Goal: Task Accomplishment & Management: Manage account settings

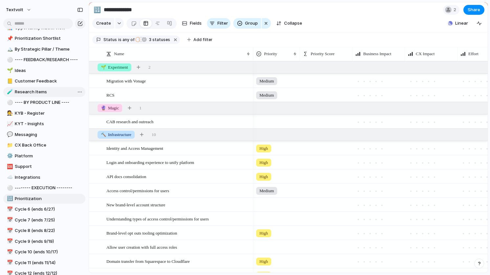
scroll to position [188, 0]
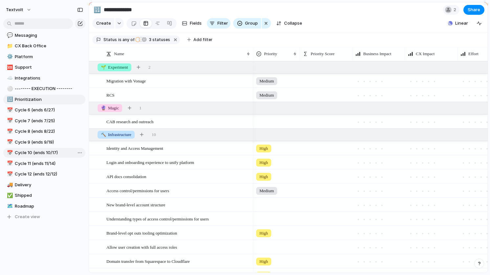
click at [48, 153] on span "Cycle 10 (ends 10/17)" at bounding box center [49, 152] width 68 height 7
type input "**********"
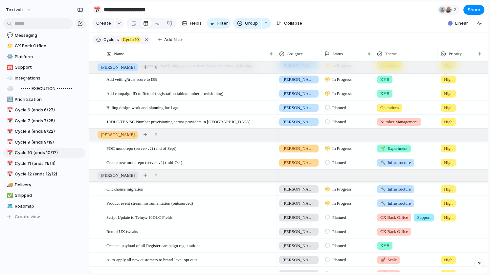
scroll to position [117, 0]
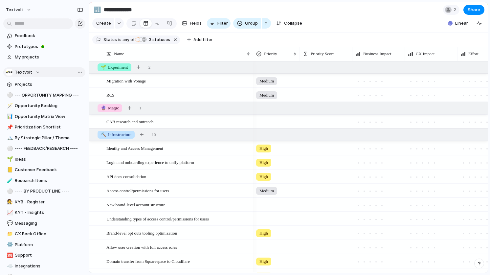
click at [31, 68] on button "Textvolt" at bounding box center [44, 72] width 82 height 10
click at [31, 72] on div "Recent ⚡ Register (KYB) ⚡ Platform ⚡ Insights (KYT) Teams Textvolt ⚡ FAFO ⚡ New…" at bounding box center [245, 137] width 490 height 275
click at [24, 11] on button "textvolt" at bounding box center [19, 10] width 32 height 11
click at [21, 23] on span "Settings" at bounding box center [24, 24] width 18 height 7
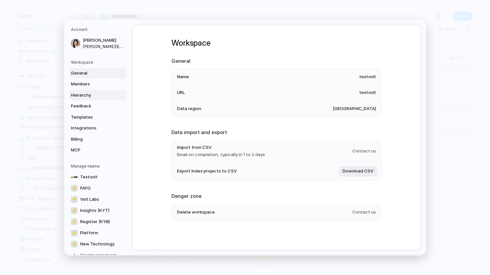
click at [103, 97] on span "Hierarchy" at bounding box center [92, 95] width 42 height 7
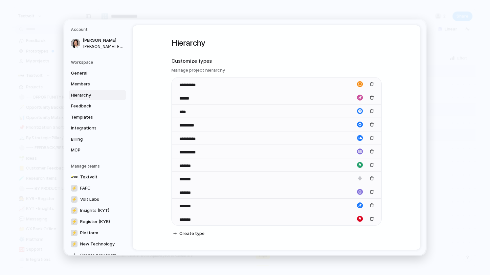
scroll to position [12, 0]
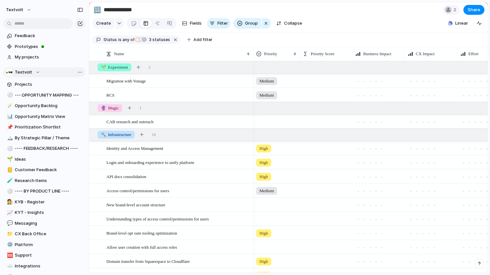
click at [79, 71] on div "Team settings Copy link Add members" at bounding box center [245, 137] width 490 height 275
click at [65, 4] on div "Open in new tab Copy link Duplicate view Rename view Delete view" at bounding box center [245, 137] width 490 height 275
click at [80, 25] on div "button" at bounding box center [79, 23] width 5 height 5
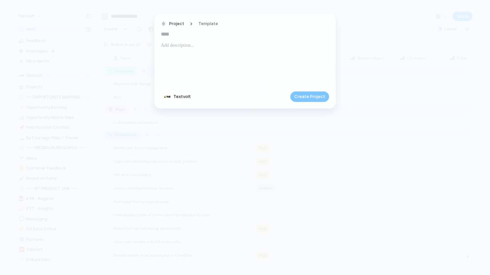
click at [186, 24] on div "Project Template" at bounding box center [191, 24] width 61 height 10
click at [190, 23] on div "Project Template" at bounding box center [191, 24] width 61 height 10
click at [178, 23] on span "Project" at bounding box center [176, 24] width 15 height 7
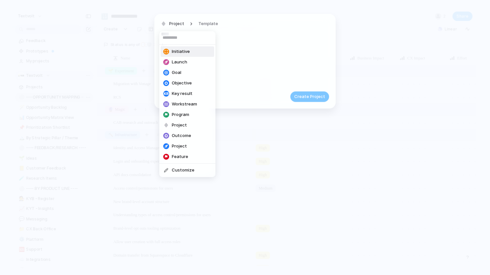
click at [177, 50] on span "Initiative" at bounding box center [181, 51] width 18 height 7
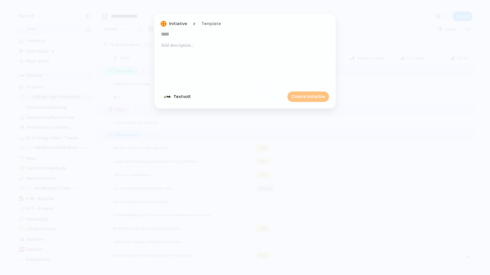
click at [237, 23] on div "Initiative Template" at bounding box center [245, 24] width 168 height 10
click at [221, 34] on input "text" at bounding box center [245, 34] width 168 height 11
paste input "**********"
type input "**********"
click at [301, 97] on span "Create Initiative" at bounding box center [308, 96] width 34 height 7
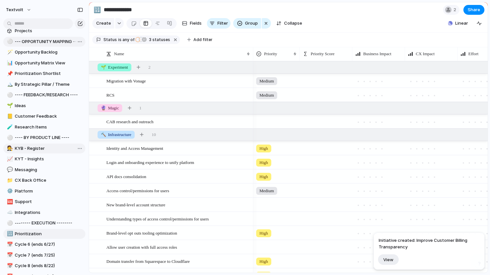
scroll to position [188, 0]
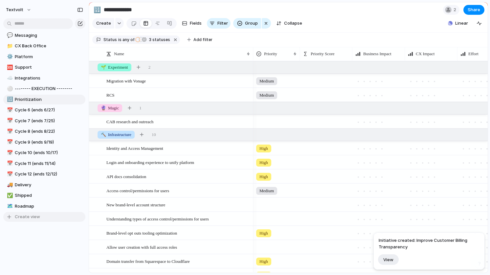
click at [39, 217] on button "Create view" at bounding box center [44, 217] width 82 height 10
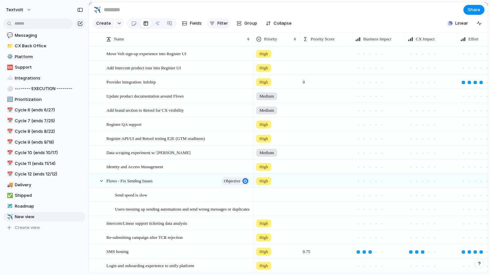
click at [212, 23] on div "button" at bounding box center [211, 23] width 5 height 5
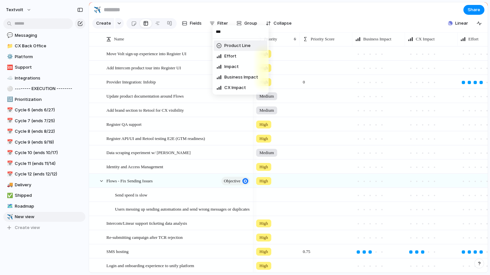
type input "****"
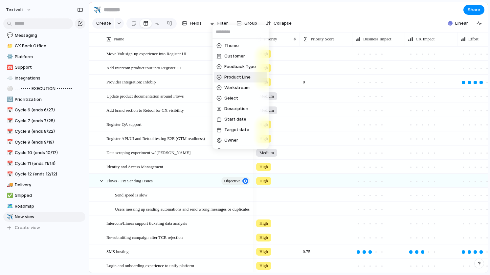
click at [49, 235] on div "Theme Customer Feedback Type Product Line Workstream Select Description Start d…" at bounding box center [245, 137] width 490 height 275
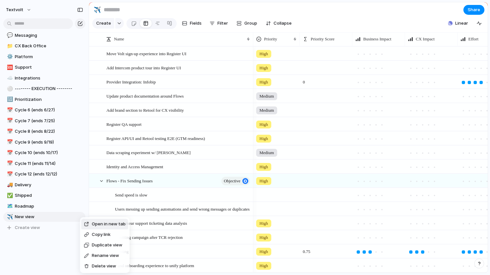
click at [95, 266] on span "Delete view" at bounding box center [104, 266] width 24 height 7
type input "*******"
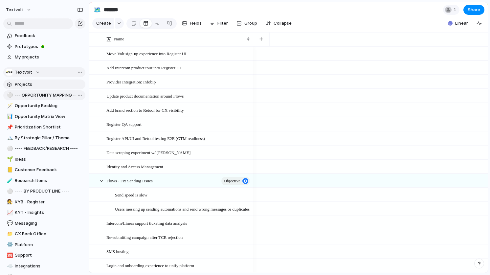
click at [52, 83] on span "Projects" at bounding box center [49, 84] width 68 height 7
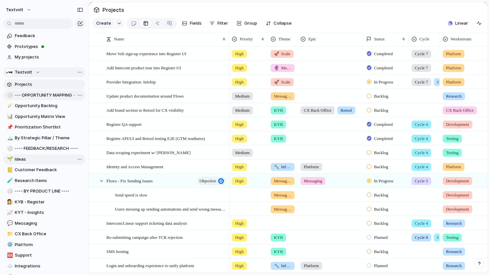
scroll to position [188, 0]
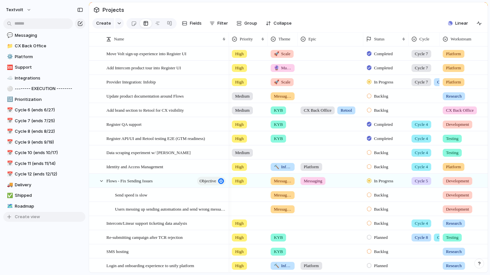
click at [30, 216] on span "Create view" at bounding box center [27, 216] width 25 height 7
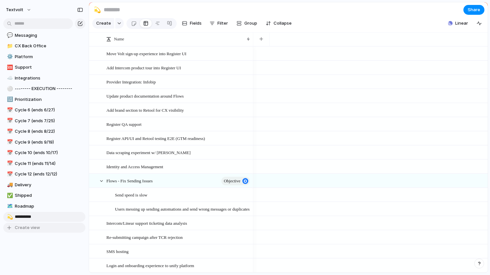
type input "**********"
click at [205, 12] on section "**********" at bounding box center [288, 9] width 398 height 15
click at [192, 22] on span "Fields" at bounding box center [196, 23] width 12 height 7
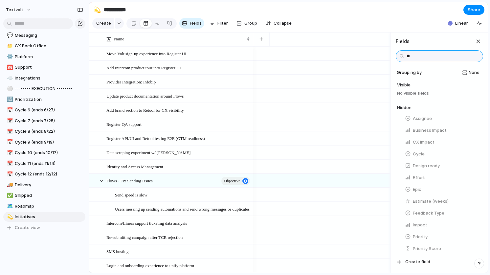
type input "***"
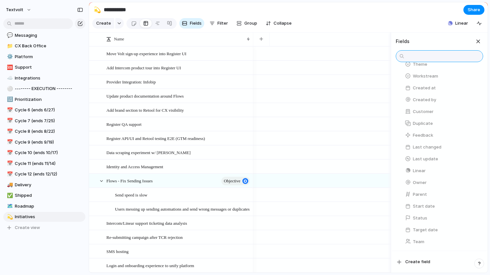
scroll to position [230, 0]
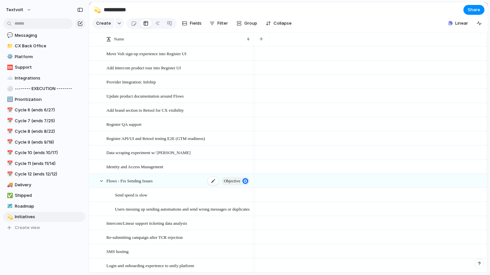
click at [175, 181] on div "Flows - Fix Sending Issues objective" at bounding box center [178, 180] width 144 height 13
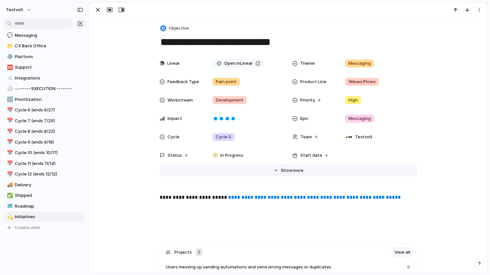
click at [288, 174] on button "Hide Show more" at bounding box center [288, 170] width 257 height 12
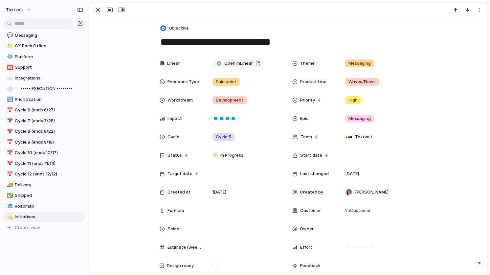
click at [97, 9] on div "button" at bounding box center [98, 10] width 8 height 8
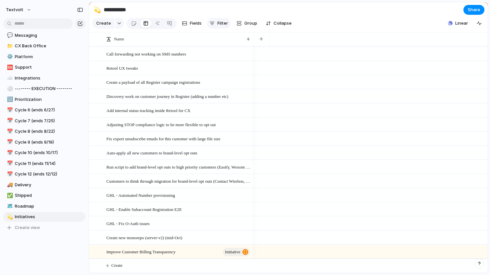
click at [220, 23] on span "Filter" at bounding box center [222, 23] width 11 height 7
type input "*"
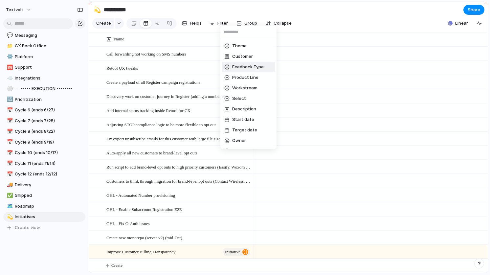
click at [252, 66] on span "Feedback Type" at bounding box center [248, 67] width 32 height 7
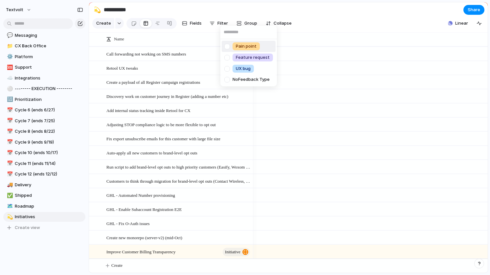
click at [224, 24] on div "Pain point Feature request UX bug No Feedback Type" at bounding box center [245, 137] width 490 height 275
click at [223, 24] on span "Filter" at bounding box center [222, 23] width 11 height 7
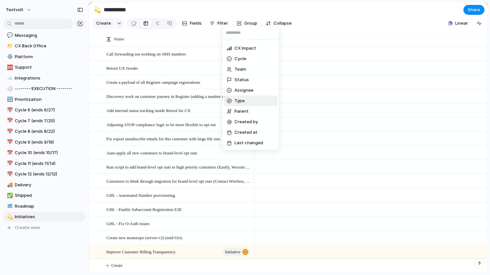
click at [237, 97] on span "Type" at bounding box center [239, 100] width 10 height 7
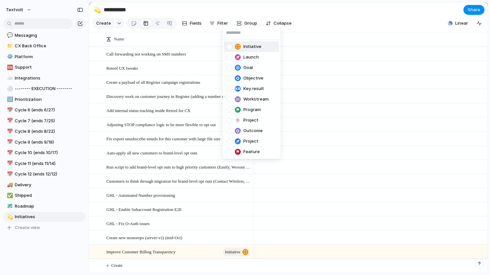
click at [230, 46] on div at bounding box center [229, 47] width 6 height 6
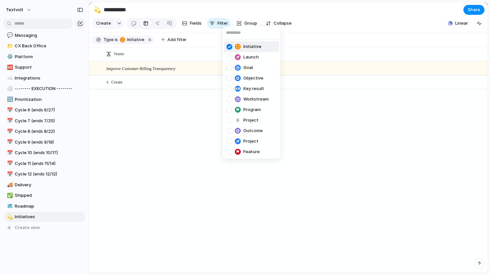
click at [162, 134] on div "Initiative Launch Goal Objective Key result Workstream Program Project Outcome …" at bounding box center [245, 137] width 490 height 275
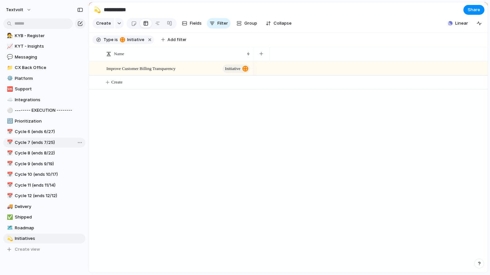
drag, startPoint x: 21, startPoint y: 237, endPoint x: 19, endPoint y: 144, distance: 92.6
click at [19, 144] on div "textvolt Feedback Prototypes My projects Textvolt Projects ⚪ --- OPPORTUNITY MA…" at bounding box center [44, 137] width 89 height 275
click at [51, 239] on div "Keep using Index You're approaching the free limit of 300 items Upgrade plan" at bounding box center [44, 250] width 89 height 44
click at [58, 258] on div "Keep using Index You're approaching the free limit of 300 items Upgrade plan" at bounding box center [44, 250] width 89 height 44
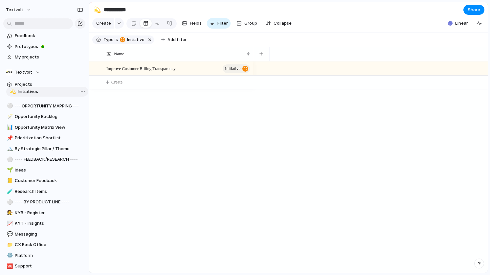
drag, startPoint x: 36, startPoint y: 206, endPoint x: 39, endPoint y: 92, distance: 114.6
click at [39, 92] on div "⚪ --- OPPORTUNITY MAPPING --- 🪄 Opportunity Backlog 📊 Opportunity Matrix View 📌…" at bounding box center [44, 255] width 82 height 330
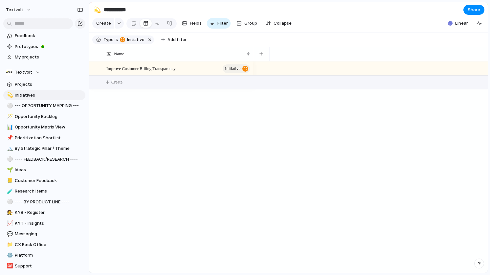
click at [117, 81] on span "Create" at bounding box center [116, 82] width 11 height 7
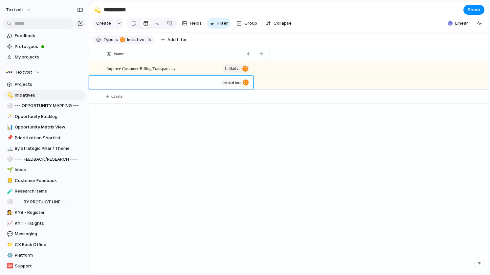
click at [227, 81] on span "initiative" at bounding box center [232, 82] width 18 height 5
click at [239, 84] on span "initiative" at bounding box center [232, 82] width 18 height 5
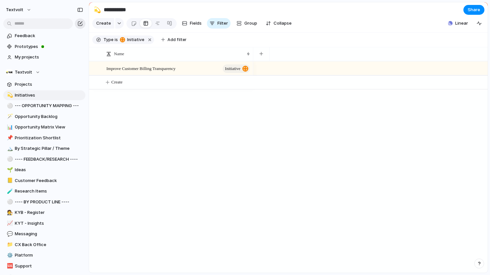
click at [81, 23] on div "button" at bounding box center [79, 23] width 5 height 5
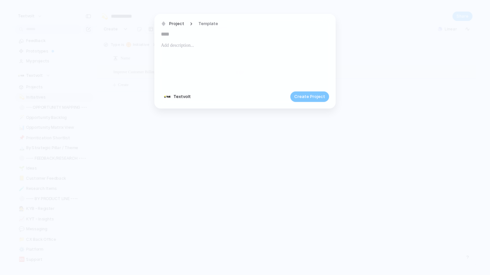
click at [186, 25] on div "Project Template" at bounding box center [191, 24] width 61 height 10
click at [189, 24] on div "Project Template" at bounding box center [191, 24] width 61 height 10
click at [165, 24] on div "button" at bounding box center [163, 24] width 6 height 6
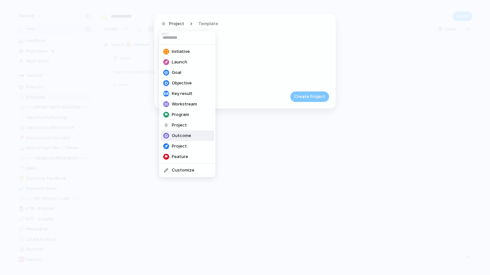
click at [180, 133] on span "Outcome" at bounding box center [181, 135] width 19 height 7
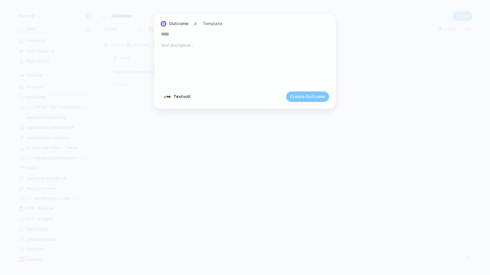
click at [208, 42] on p at bounding box center [245, 45] width 168 height 8
click at [208, 36] on input "text" at bounding box center [245, 34] width 168 height 11
paste input "**********"
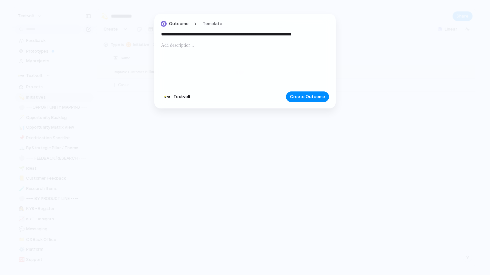
drag, startPoint x: 222, startPoint y: 34, endPoint x: 329, endPoint y: 35, distance: 106.7
click at [329, 35] on div "**********" at bounding box center [244, 61] width 181 height 95
click at [317, 34] on input "**********" at bounding box center [245, 34] width 168 height 11
type input "**********"
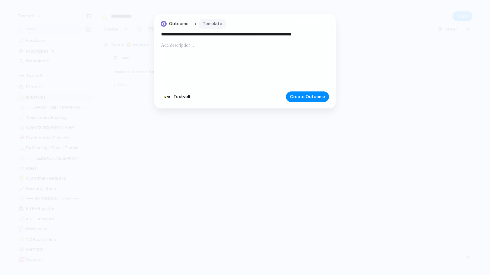
click at [217, 25] on span "Template" at bounding box center [213, 24] width 20 height 7
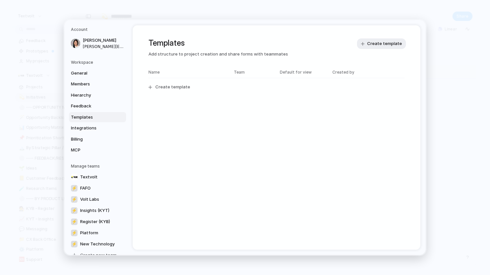
click at [127, 30] on nav "Account Melissa Tsang melissa.tsang@textvolt.com Workspace General Members Hier…" at bounding box center [98, 137] width 68 height 235
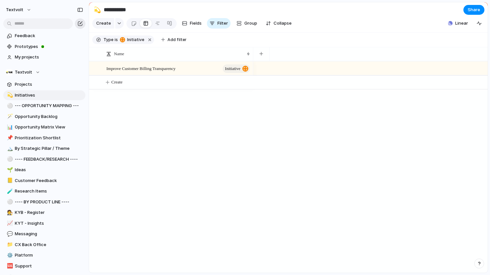
click at [79, 24] on div "button" at bounding box center [79, 23] width 5 height 5
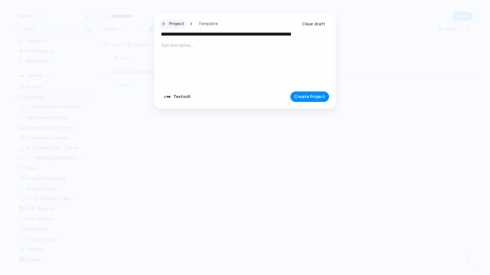
click at [169, 21] on button "Project" at bounding box center [172, 24] width 27 height 10
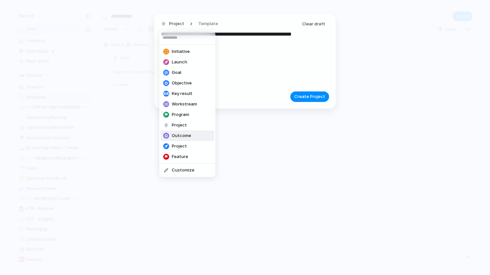
click at [186, 133] on span "Outcome" at bounding box center [181, 135] width 19 height 7
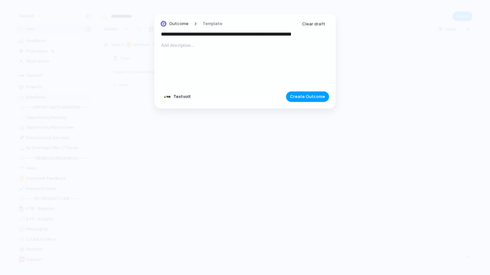
click at [320, 101] on button "Create Outcome" at bounding box center [307, 96] width 43 height 11
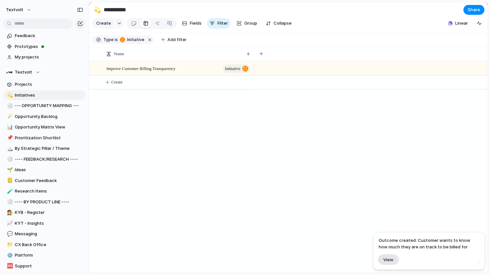
click at [389, 258] on span "View" at bounding box center [388, 260] width 10 height 6
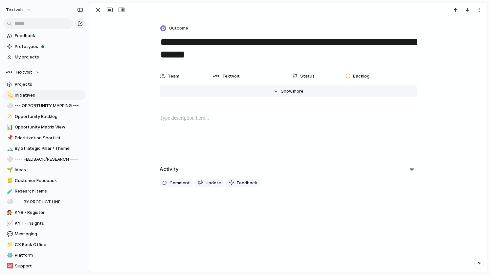
click at [299, 89] on span "more" at bounding box center [298, 91] width 11 height 7
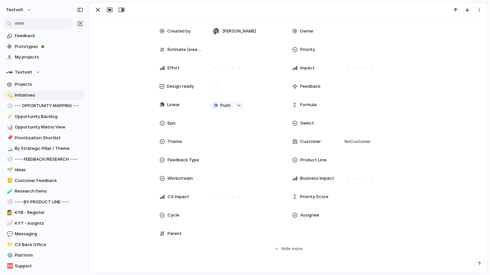
scroll to position [100, 0]
click at [178, 233] on span "Parent" at bounding box center [174, 233] width 14 height 7
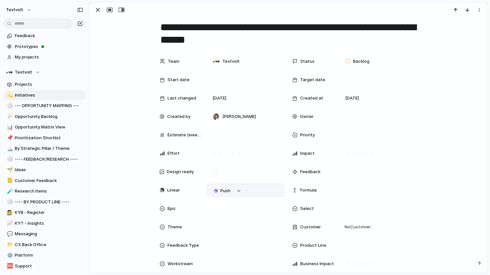
scroll to position [0, 0]
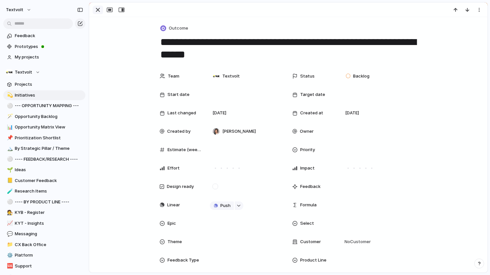
click at [97, 11] on div "button" at bounding box center [98, 10] width 8 height 8
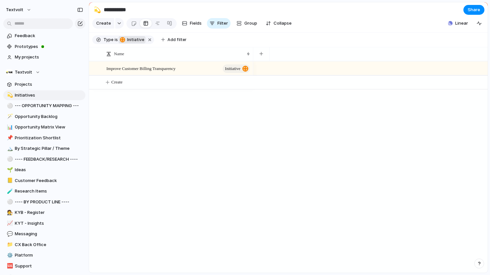
click at [139, 39] on span "initiative" at bounding box center [134, 40] width 19 height 6
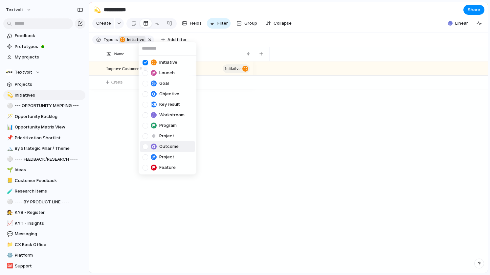
click at [146, 147] on div at bounding box center [145, 147] width 6 height 6
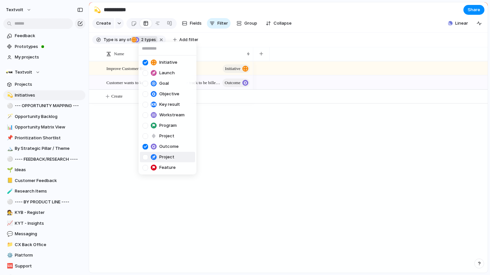
click at [159, 156] on div "Project" at bounding box center [158, 157] width 32 height 7
click at [146, 155] on div at bounding box center [145, 157] width 6 height 6
click at [235, 145] on div "Initiative Launch Goal Objective Key result Workstream Program Project Outcome …" at bounding box center [245, 137] width 490 height 275
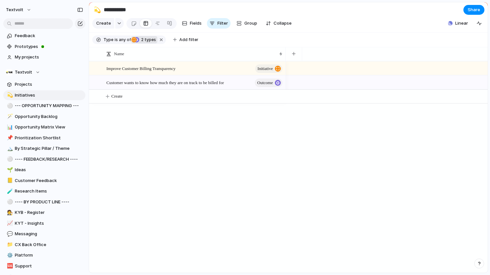
drag, startPoint x: 253, startPoint y: 50, endPoint x: 285, endPoint y: 49, distance: 32.5
click at [285, 49] on div at bounding box center [285, 54] width 3 height 14
click at [202, 67] on div "Improve Customer Billing Transparency initiative" at bounding box center [194, 68] width 177 height 13
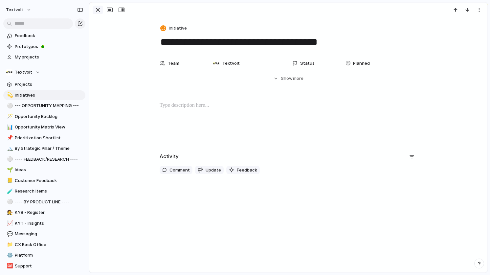
click at [98, 11] on div "button" at bounding box center [98, 10] width 8 height 8
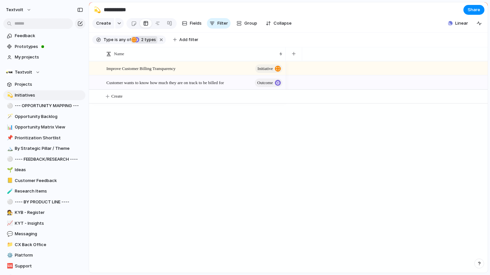
click at [208, 173] on div "Improve Customer Billing Transparency initiative Customer wants to know how muc…" at bounding box center [288, 166] width 398 height 211
click at [265, 69] on span "initiative" at bounding box center [264, 68] width 15 height 9
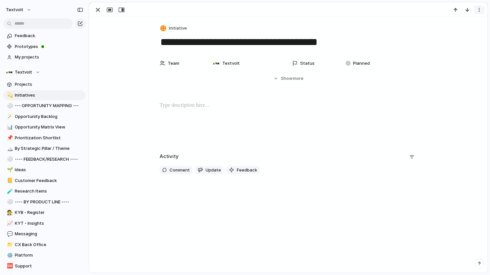
click at [478, 14] on button "button" at bounding box center [479, 10] width 11 height 9
click at [379, 23] on div "Mark as duplicate Delete" at bounding box center [245, 137] width 490 height 275
click at [48, 94] on span "Initiatives" at bounding box center [49, 95] width 68 height 7
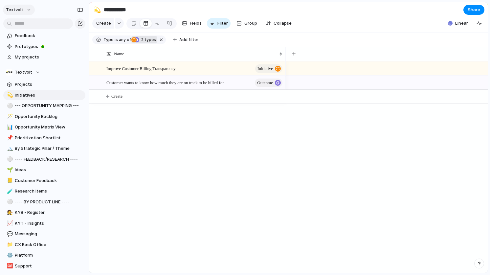
click at [24, 11] on button "textvolt" at bounding box center [19, 10] width 32 height 11
click at [23, 24] on span "Settings" at bounding box center [24, 24] width 18 height 7
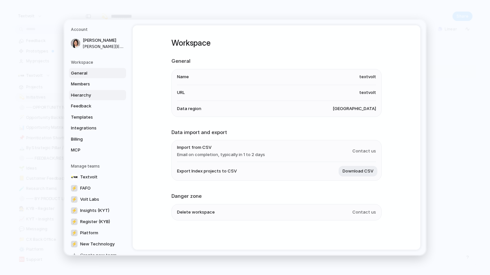
click at [102, 94] on span "Hierarchy" at bounding box center [92, 95] width 42 height 7
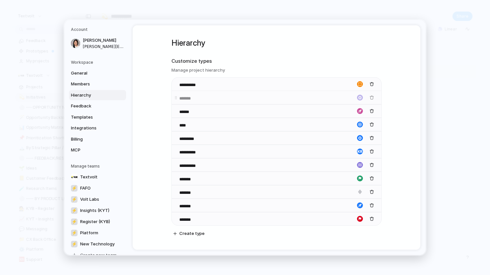
drag, startPoint x: 176, startPoint y: 192, endPoint x: 189, endPoint y: 97, distance: 96.1
click at [189, 97] on body "**********" at bounding box center [245, 137] width 490 height 275
drag, startPoint x: 175, startPoint y: 98, endPoint x: 191, endPoint y: 98, distance: 15.8
click at [191, 98] on body "**********" at bounding box center [245, 137] width 490 height 275
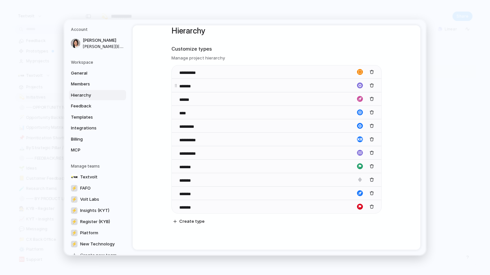
click at [192, 85] on input "*******" at bounding box center [191, 86] width 25 height 7
click at [205, 86] on div "*******" at bounding box center [276, 84] width 209 height 13
click at [334, 74] on div "**********" at bounding box center [276, 71] width 209 height 13
click at [203, 96] on div "**********" at bounding box center [276, 139] width 209 height 148
drag, startPoint x: 176, startPoint y: 179, endPoint x: 180, endPoint y: 96, distance: 83.1
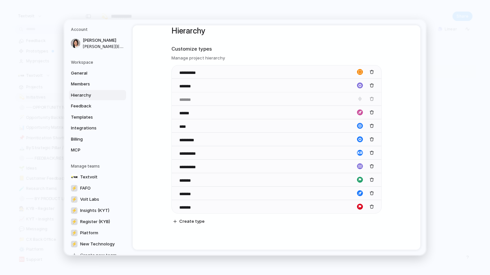
click at [180, 96] on body "**********" at bounding box center [245, 137] width 490 height 275
click at [156, 126] on div "**********" at bounding box center [277, 137] width 288 height 224
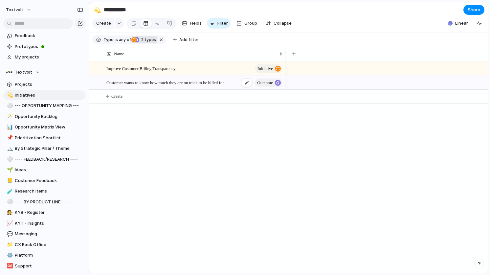
click at [221, 82] on span "Customer wants to know how much they are on track to be billed for" at bounding box center [164, 82] width 117 height 8
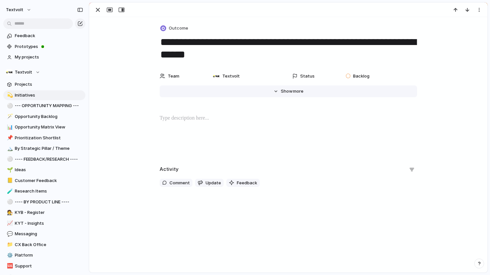
click at [296, 96] on button "Hide Show more" at bounding box center [288, 91] width 257 height 12
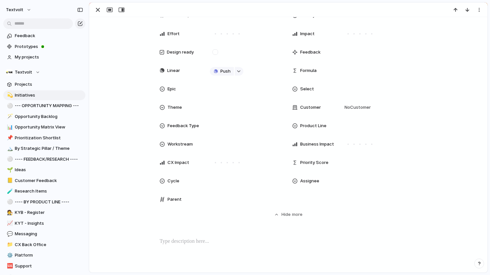
scroll to position [135, 0]
click at [172, 200] on span "Parent" at bounding box center [174, 198] width 14 height 7
click at [176, 197] on span "Parent" at bounding box center [174, 198] width 14 height 7
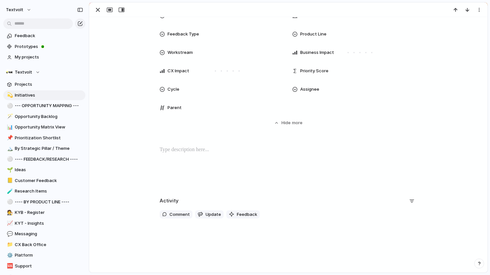
scroll to position [0, 0]
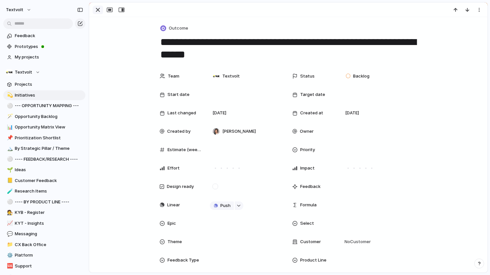
click at [96, 11] on div "button" at bounding box center [98, 10] width 8 height 8
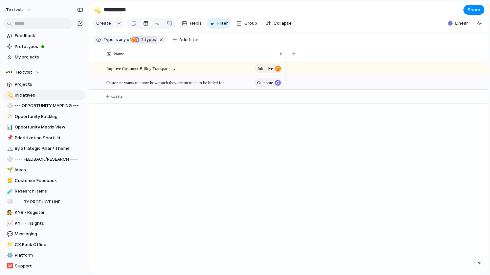
click at [203, 155] on div "Improve Customer Billing Transparency initiative Customer wants to know how muc…" at bounding box center [288, 166] width 398 height 211
click at [122, 96] on span "Create" at bounding box center [116, 96] width 11 height 7
click at [80, 23] on div "button" at bounding box center [79, 23] width 5 height 5
click at [476, 261] on button "button" at bounding box center [479, 263] width 10 height 10
click at [452, 214] on button "Live chat 5 hrs" at bounding box center [449, 216] width 66 height 11
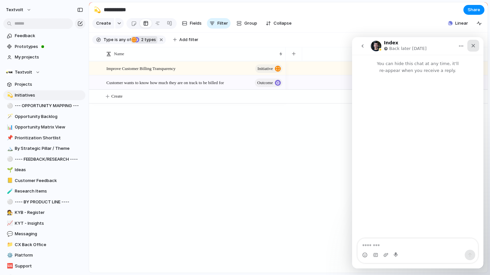
click at [470, 48] on div "Close" at bounding box center [473, 46] width 12 height 12
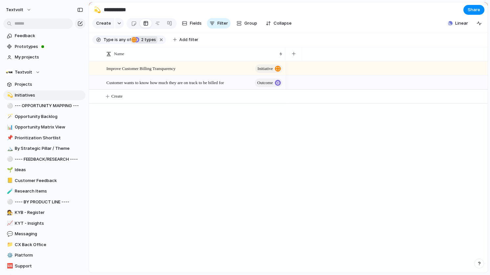
click at [253, 141] on div "Improve Customer Billing Transparency initiative Customer wants to know how muc…" at bounding box center [288, 166] width 398 height 211
click at [27, 11] on button "textvolt" at bounding box center [19, 10] width 32 height 11
click at [29, 26] on span "Settings" at bounding box center [24, 24] width 18 height 7
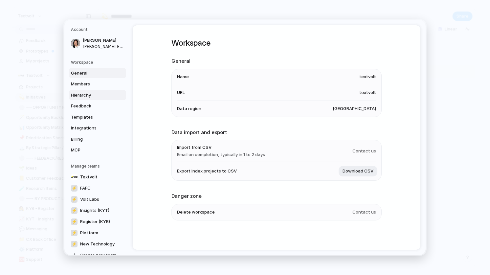
click at [80, 91] on link "Hierarchy" at bounding box center [97, 95] width 57 height 11
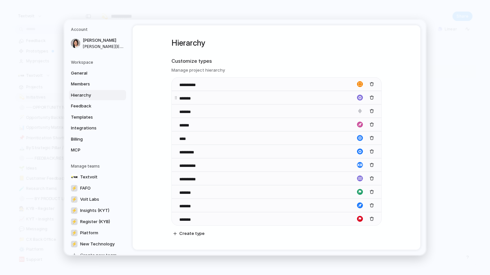
click at [301, 96] on div "*******" at bounding box center [276, 97] width 209 height 13
click at [177, 97] on body "**********" at bounding box center [245, 137] width 490 height 275
click at [156, 102] on div "**********" at bounding box center [277, 137] width 288 height 224
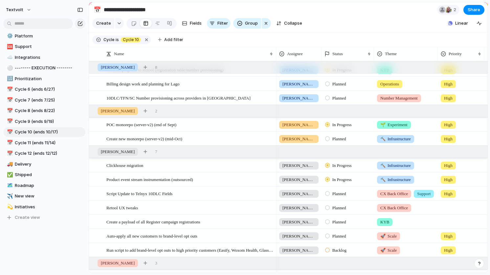
scroll to position [209, 0]
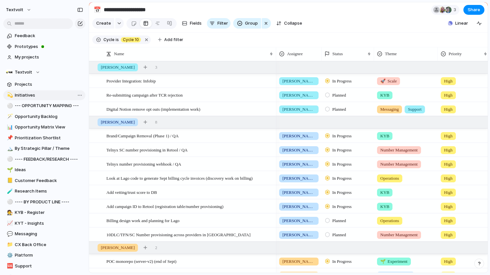
click at [48, 93] on span "Initiatives" at bounding box center [49, 95] width 68 height 7
type input "**********"
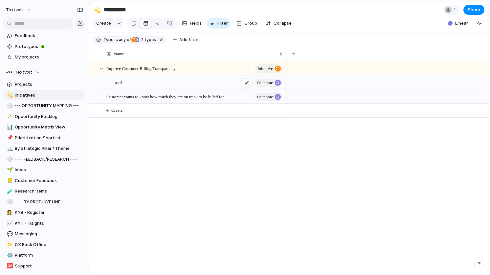
click at [174, 80] on div "asdf Outcome" at bounding box center [199, 82] width 168 height 13
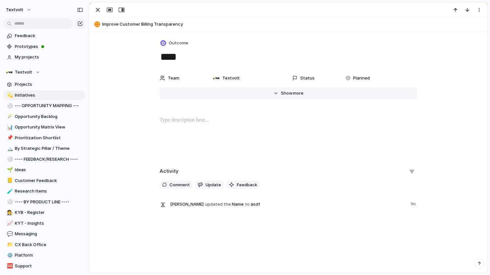
click at [287, 95] on span "Show" at bounding box center [287, 93] width 12 height 7
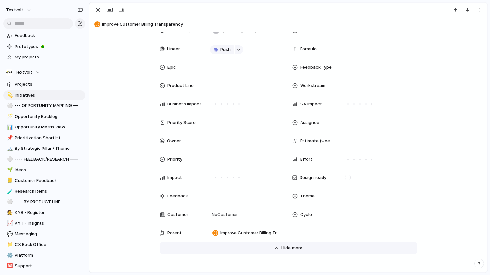
scroll to position [109, 0]
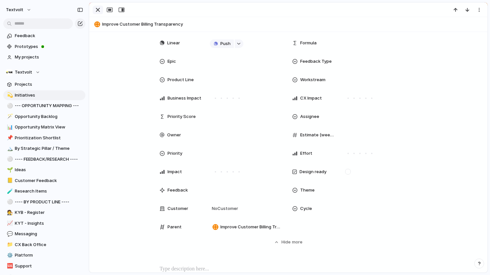
click at [98, 12] on div "button" at bounding box center [98, 10] width 8 height 8
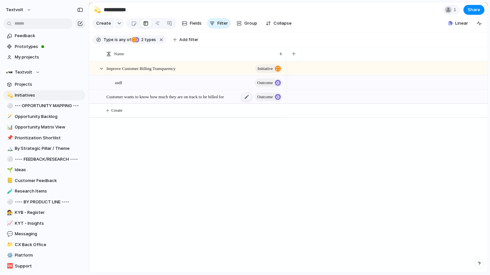
click at [241, 96] on div at bounding box center [246, 97] width 11 height 9
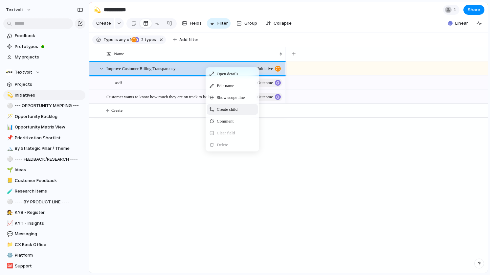
click at [222, 107] on span "Create child" at bounding box center [227, 109] width 21 height 7
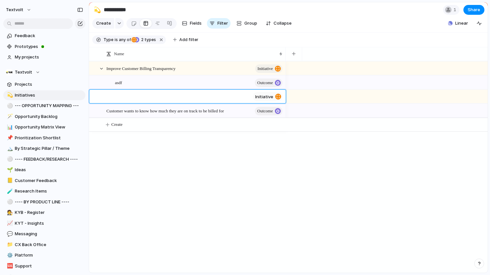
type textarea "**********"
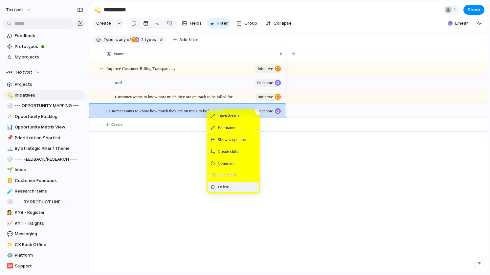
click at [220, 185] on span "Delete" at bounding box center [223, 186] width 11 height 7
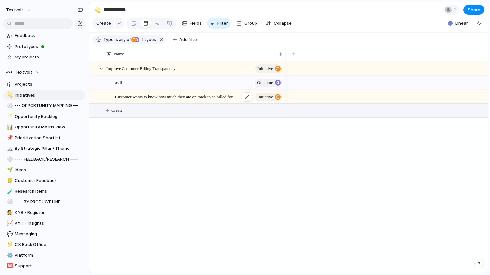
click at [193, 97] on span "Customer wants to know how much they are on track to be billed for" at bounding box center [173, 97] width 117 height 8
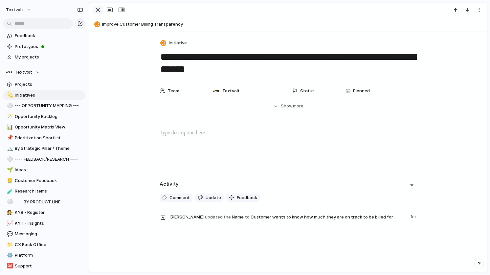
click at [98, 10] on div "button" at bounding box center [98, 10] width 8 height 8
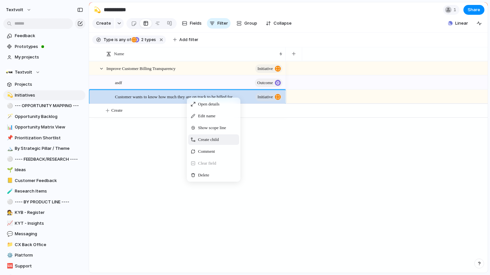
click at [199, 137] on span "Create child" at bounding box center [208, 139] width 21 height 7
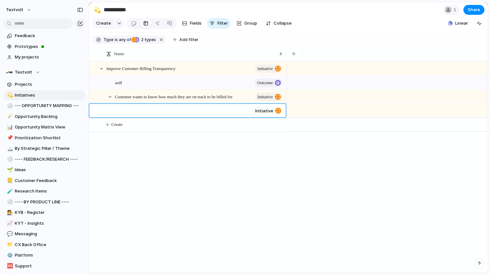
click at [263, 112] on span "initiative" at bounding box center [264, 110] width 18 height 5
click at [195, 112] on textarea at bounding box center [186, 111] width 127 height 8
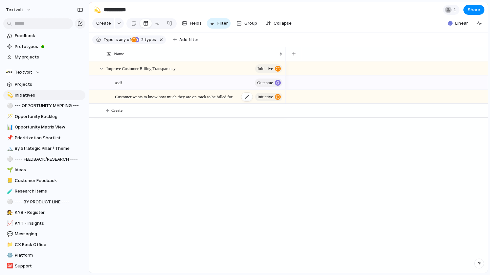
click at [198, 97] on span "Customer wants to know how much they are on track to be billed for" at bounding box center [173, 97] width 117 height 8
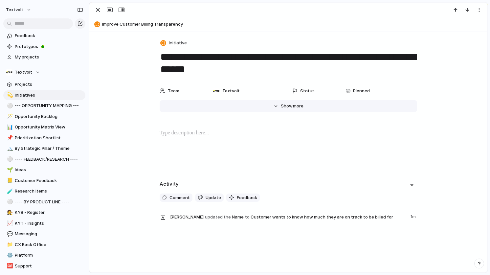
click at [286, 108] on span "Show" at bounding box center [287, 106] width 12 height 7
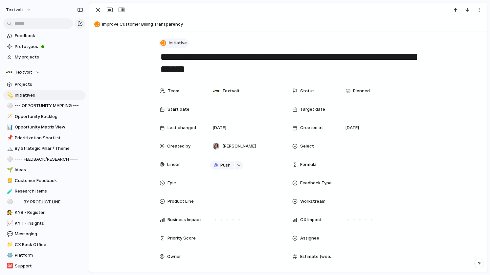
click at [169, 41] on span "Initiative" at bounding box center [178, 43] width 18 height 7
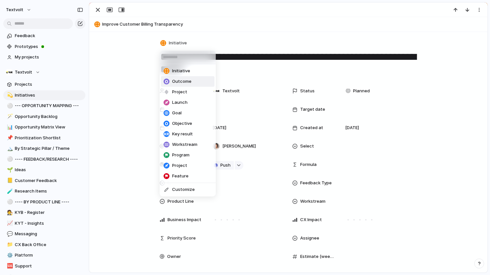
click at [170, 78] on div "Outcome" at bounding box center [177, 81] width 28 height 7
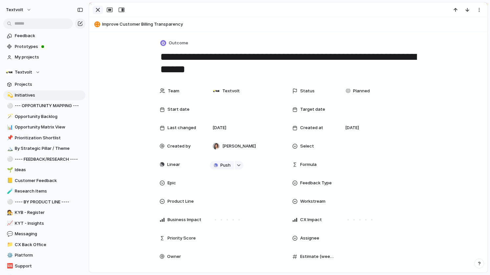
click at [99, 9] on div "button" at bounding box center [98, 10] width 8 height 8
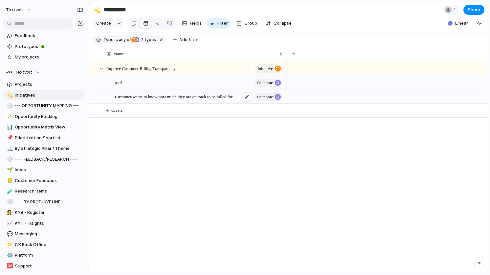
click at [194, 99] on span "Customer wants to know how much they are on track to be billed for" at bounding box center [173, 97] width 117 height 8
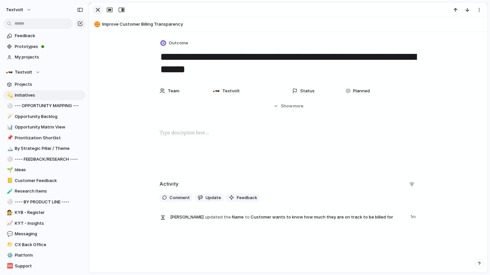
click at [98, 10] on div "button" at bounding box center [98, 10] width 8 height 8
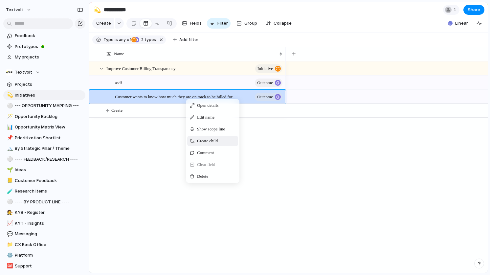
click at [201, 140] on span "Create child" at bounding box center [207, 141] width 21 height 7
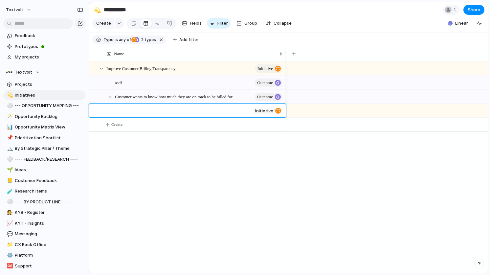
type textarea "**********"
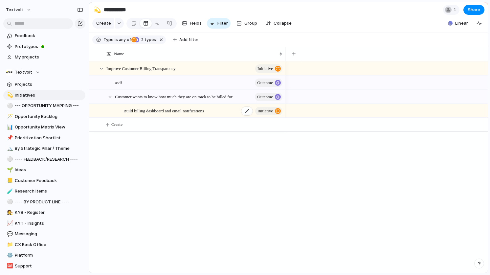
click at [218, 110] on div "Build billing dashboard and email notifications initiative" at bounding box center [203, 110] width 160 height 13
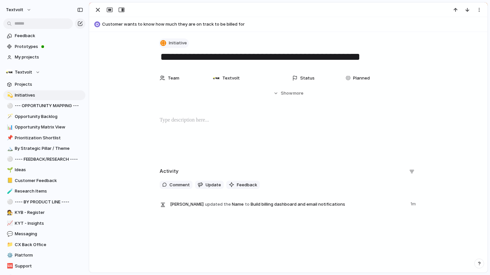
click at [175, 42] on span "Initiative" at bounding box center [178, 43] width 18 height 7
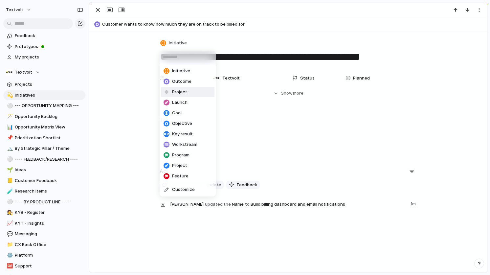
click at [171, 91] on div "Project" at bounding box center [175, 92] width 24 height 7
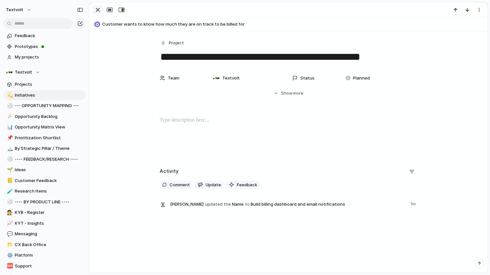
click at [99, 11] on div "button" at bounding box center [98, 10] width 8 height 8
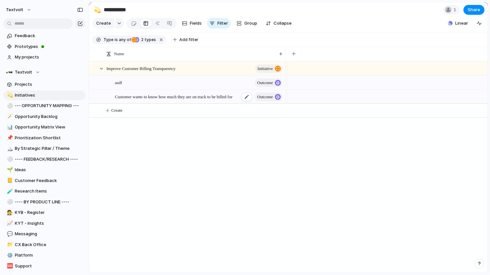
click at [134, 96] on span "Customer wants to know how much they are on track to be billed for" at bounding box center [173, 97] width 117 height 8
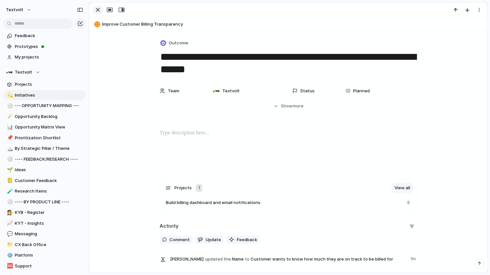
click at [99, 10] on div "button" at bounding box center [98, 10] width 8 height 8
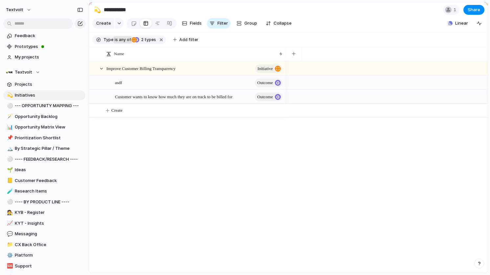
click at [115, 41] on span "is" at bounding box center [116, 40] width 3 height 6
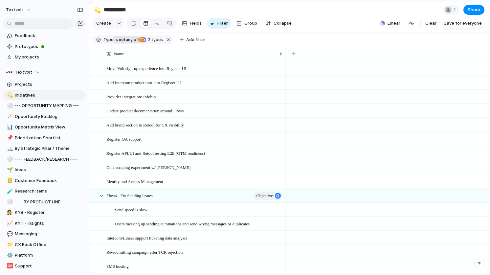
click at [119, 40] on span "not" at bounding box center [121, 40] width 7 height 6
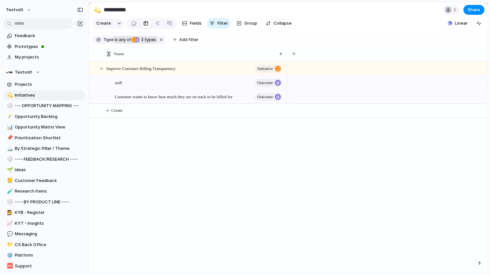
click at [140, 40] on span "2" at bounding box center [141, 39] width 5 height 5
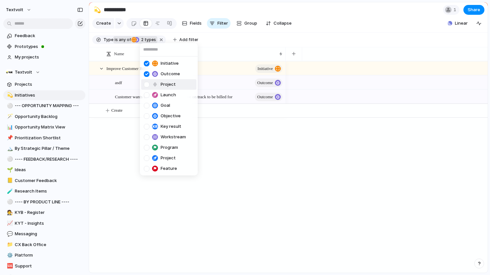
click at [146, 85] on div at bounding box center [147, 85] width 6 height 6
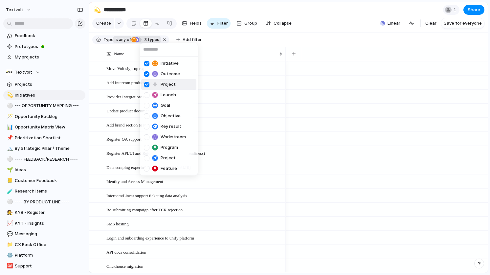
click at [146, 84] on div at bounding box center [147, 85] width 6 height 6
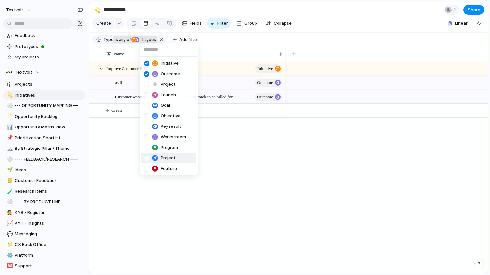
click at [146, 158] on div at bounding box center [147, 158] width 6 height 6
click at [218, 155] on div "Initiative Outcome Project Launch Goal Objective Key result Workstream Program …" at bounding box center [245, 137] width 490 height 275
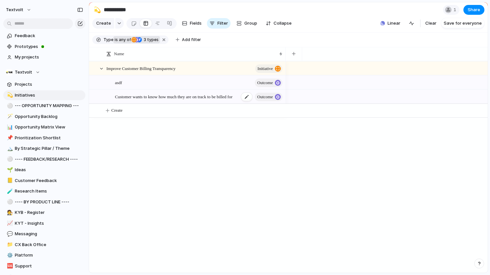
click at [224, 98] on span "Customer wants to know how much they are on track to be billed for" at bounding box center [173, 97] width 117 height 8
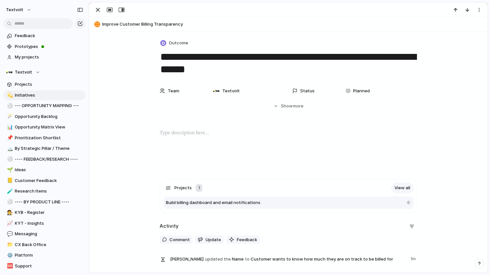
click at [264, 204] on div "Build billing dashboard and email notifications" at bounding box center [284, 202] width 237 height 7
type textarea "**********"
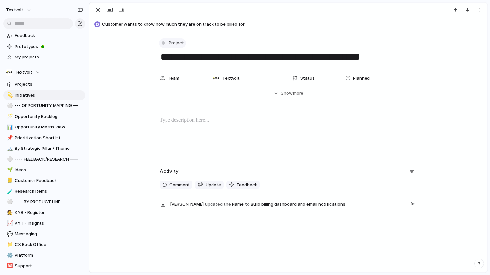
click at [177, 39] on button "Project" at bounding box center [172, 43] width 27 height 10
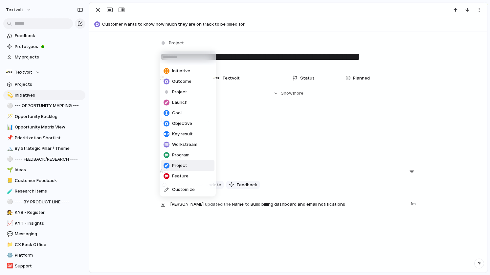
click at [176, 163] on span "Project" at bounding box center [179, 165] width 15 height 7
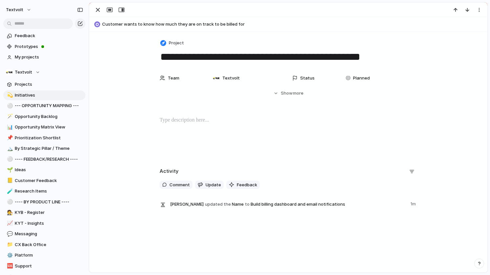
click at [130, 85] on div "Team Textvolt Status Planned Start date Target date Last changed [DATE] Created…" at bounding box center [288, 84] width 382 height 25
click at [99, 10] on div "button" at bounding box center [98, 10] width 8 height 8
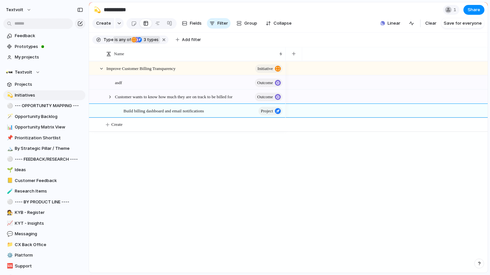
click at [182, 173] on div "Improve Customer Billing Transparency initiative asdf Outcome Customer wants to…" at bounding box center [288, 166] width 398 height 211
click at [112, 96] on div at bounding box center [110, 97] width 6 height 6
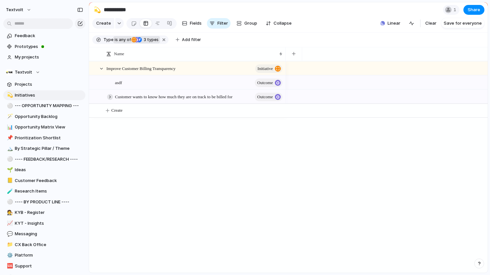
click at [112, 96] on div at bounding box center [110, 97] width 6 height 6
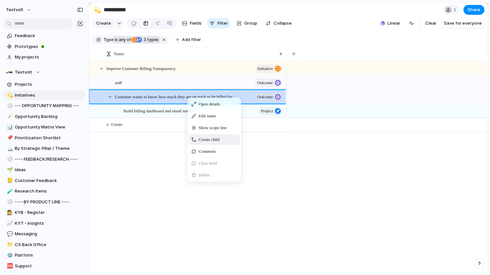
click at [200, 139] on span "Create child" at bounding box center [209, 139] width 21 height 7
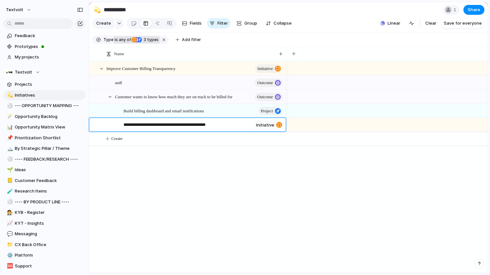
type textarea "**********"
click at [273, 125] on div "initiative" at bounding box center [269, 124] width 30 height 9
click at [280, 125] on div at bounding box center [279, 125] width 6 height 6
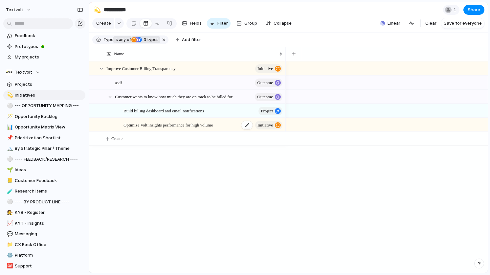
click at [213, 126] on span "Optimize Volt insights performance for high volume" at bounding box center [167, 125] width 89 height 8
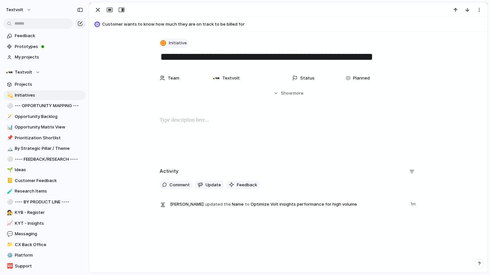
click at [166, 43] on button "Initiative" at bounding box center [174, 43] width 30 height 10
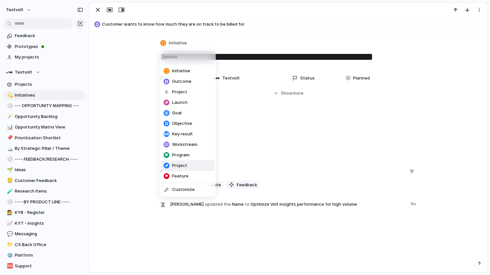
click at [180, 165] on span "Project" at bounding box center [179, 165] width 15 height 7
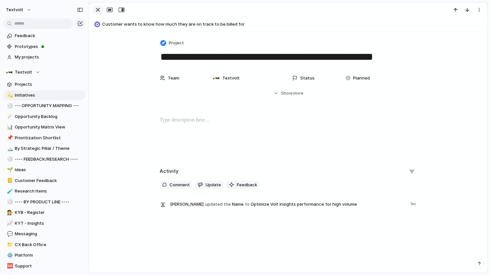
click at [98, 11] on div "button" at bounding box center [98, 10] width 8 height 8
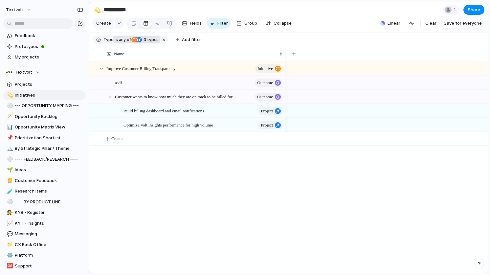
click at [149, 171] on div "Improve Customer Billing Transparency initiative asdf Outcome Customer wants to…" at bounding box center [288, 166] width 398 height 211
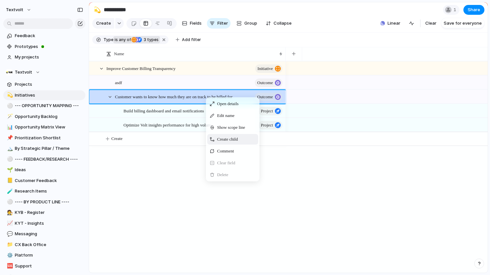
click at [219, 137] on span "Create child" at bounding box center [227, 139] width 21 height 7
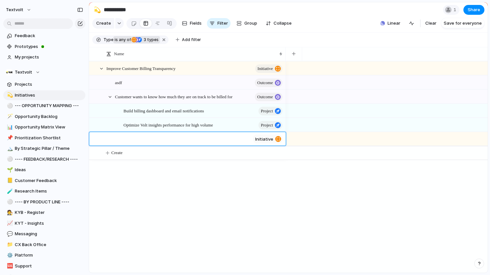
type textarea "**********"
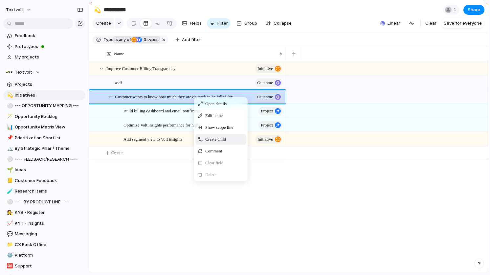
click at [206, 138] on span "Create child" at bounding box center [215, 139] width 21 height 7
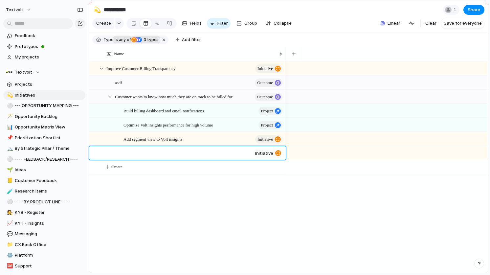
paste textarea "**********"
type textarea "**********"
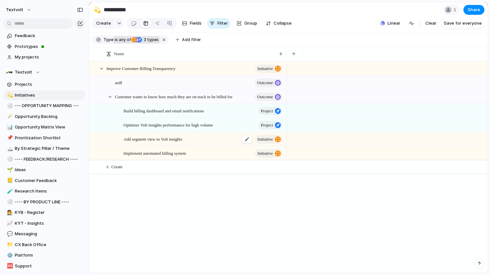
click at [167, 142] on div "Add segment view to Volt insights initiative" at bounding box center [203, 138] width 160 height 13
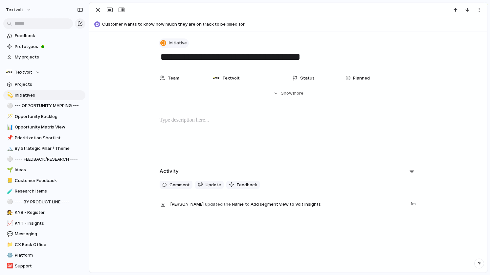
click at [163, 44] on div "button" at bounding box center [163, 43] width 6 height 6
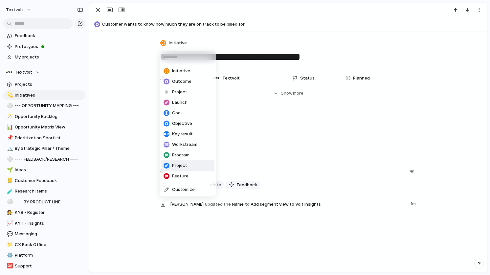
click at [168, 164] on div at bounding box center [166, 165] width 6 height 6
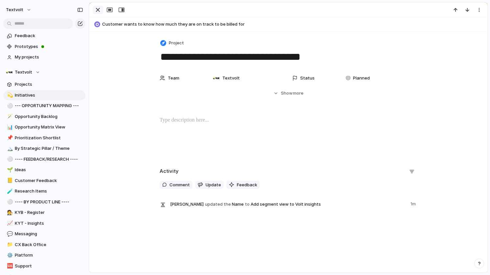
click at [98, 8] on div "button" at bounding box center [98, 10] width 8 height 8
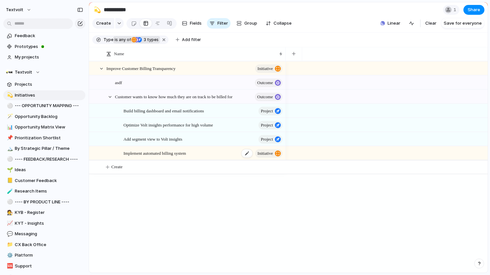
click at [205, 155] on div "Implement automated billing system initiative" at bounding box center [203, 152] width 160 height 13
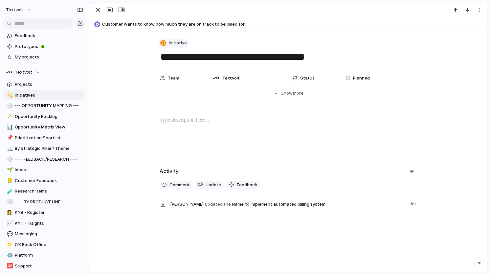
click at [175, 45] on span "Initiative" at bounding box center [178, 43] width 18 height 7
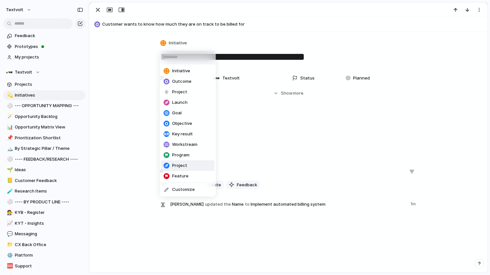
click at [175, 163] on span "Project" at bounding box center [179, 165] width 15 height 7
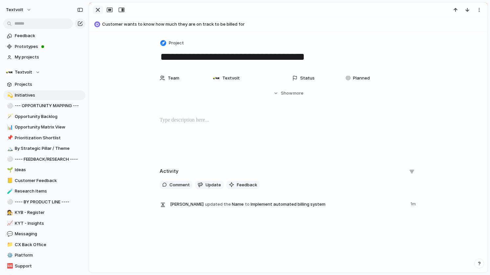
click at [98, 11] on div "button" at bounding box center [98, 10] width 8 height 8
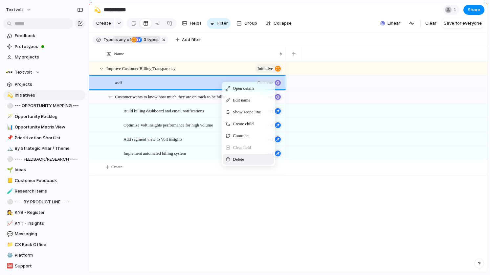
click at [235, 154] on div "Delete" at bounding box center [248, 159] width 51 height 11
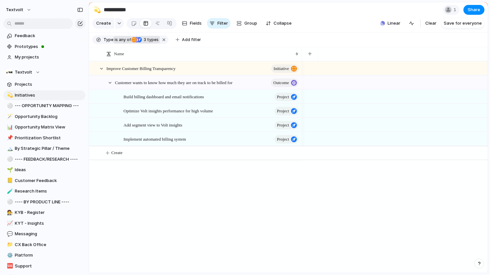
drag, startPoint x: 284, startPoint y: 55, endPoint x: 300, endPoint y: 57, distance: 16.2
click at [300, 57] on div at bounding box center [301, 54] width 3 height 14
click at [274, 180] on div "Improve Customer Billing Transparency initiative Customer wants to know how muc…" at bounding box center [288, 166] width 398 height 211
click at [314, 57] on button "button" at bounding box center [309, 54] width 13 height 12
type input "***"
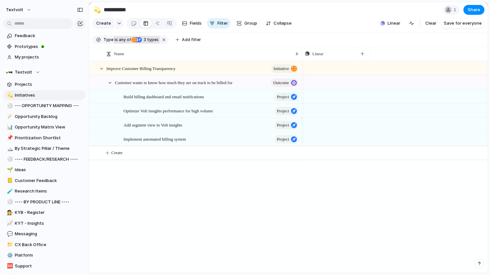
click at [303, 202] on div "Push Push Push Push Push Push" at bounding box center [395, 166] width 186 height 211
click at [346, 69] on div "button" at bounding box center [347, 68] width 5 height 3
click at [347, 68] on div "Projects Issues Fullstory exploration (Free plan) vs. SmartLook Testing Registe…" at bounding box center [245, 137] width 490 height 275
click at [335, 69] on span "Push" at bounding box center [335, 68] width 8 height 7
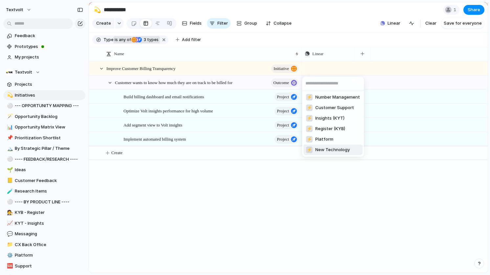
click at [326, 148] on span "New Technology" at bounding box center [332, 149] width 34 height 7
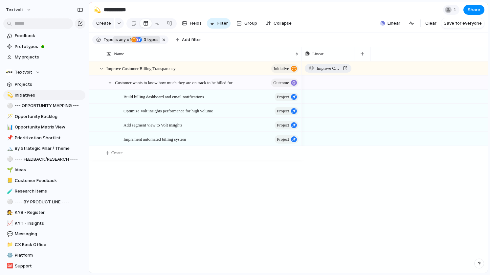
click at [322, 68] on span "Improve Customer Billing Transparency" at bounding box center [328, 68] width 24 height 7
click at [326, 70] on span "Improve Customer Billing Transparency" at bounding box center [328, 68] width 24 height 7
